Goal: Navigation & Orientation: Find specific page/section

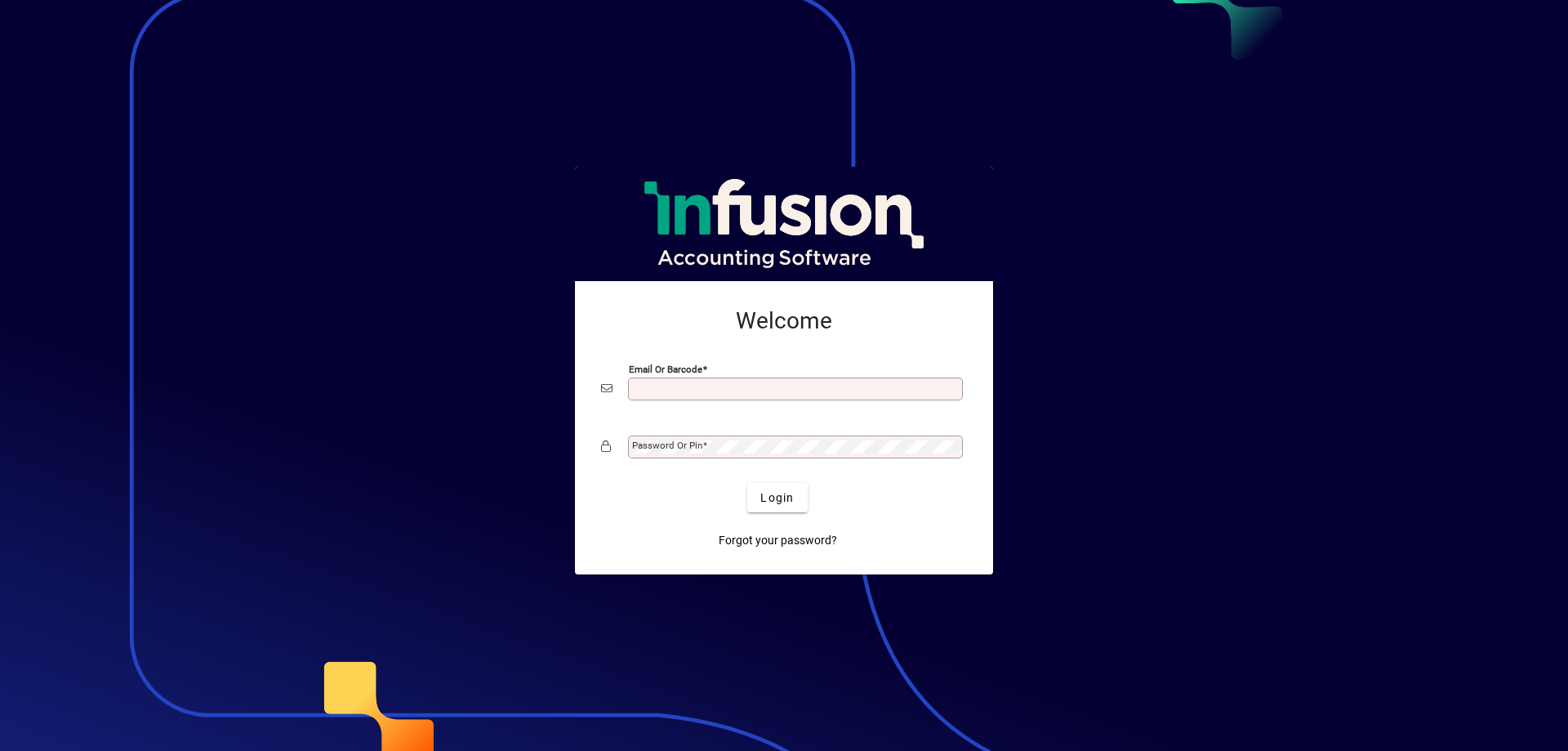
click at [699, 390] on input "Email or Barcode" at bounding box center [797, 389] width 330 height 13
type input "**********"
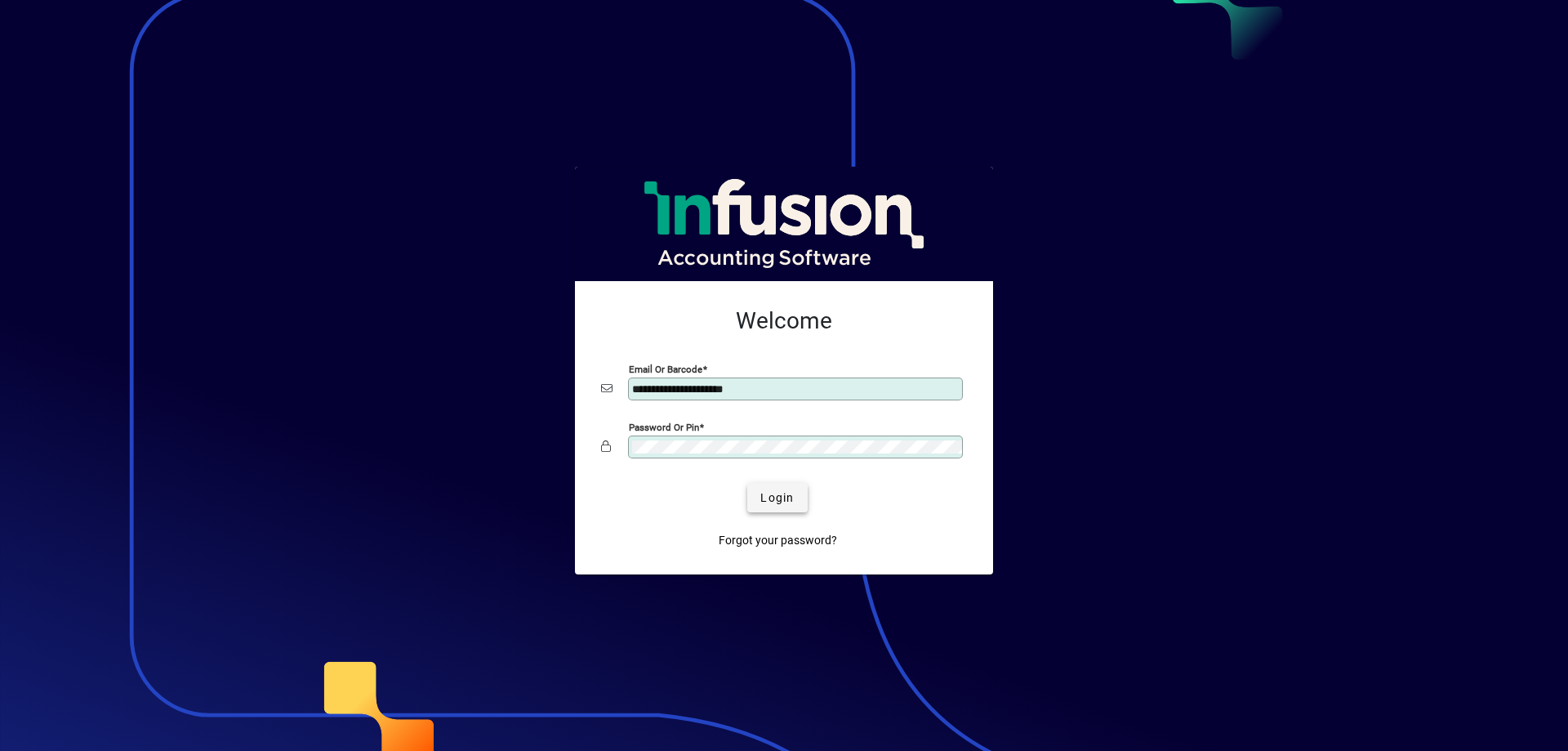
click at [798, 502] on span "submit" at bounding box center [777, 498] width 60 height 39
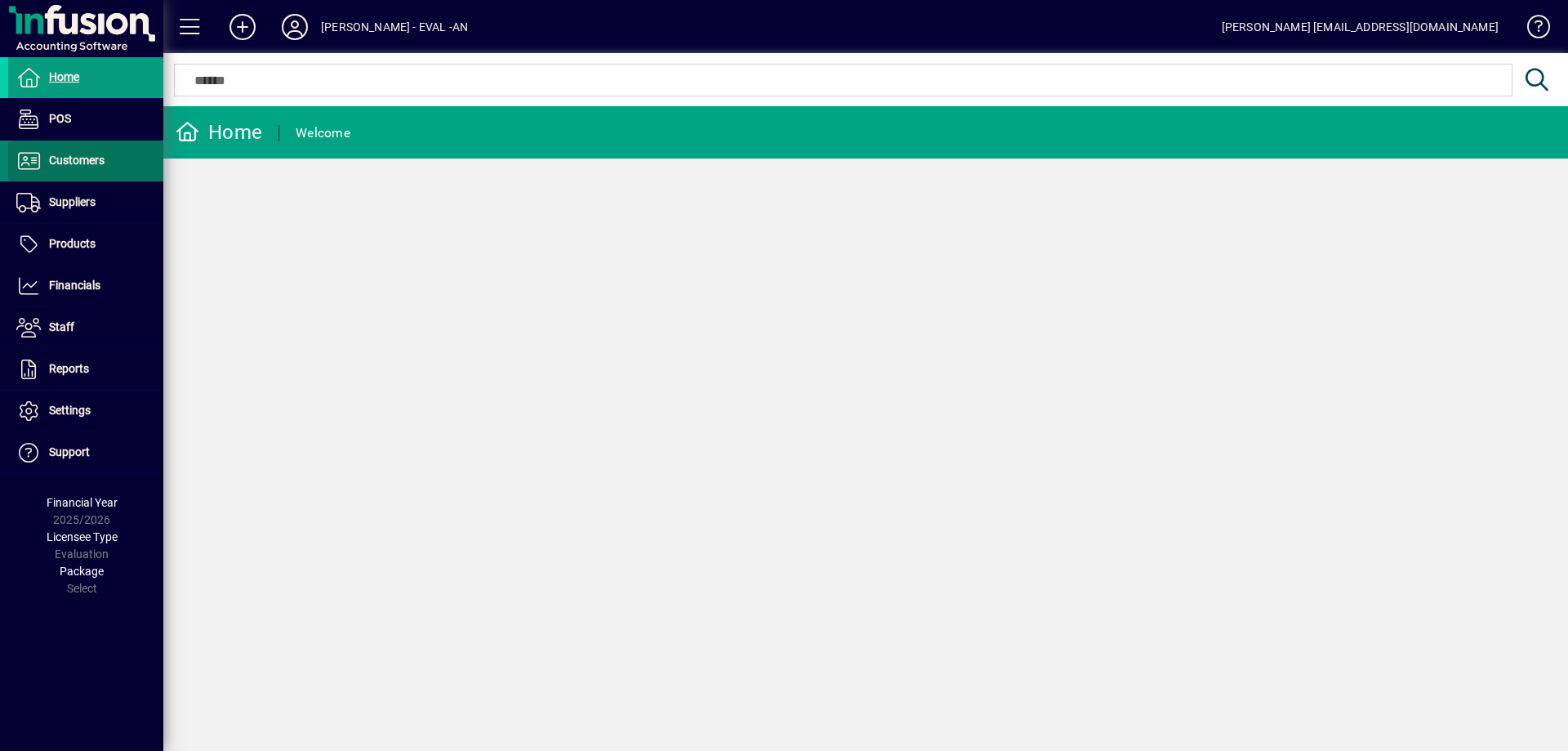
click at [118, 158] on span at bounding box center [86, 161] width 155 height 39
